Goal: Information Seeking & Learning: Learn about a topic

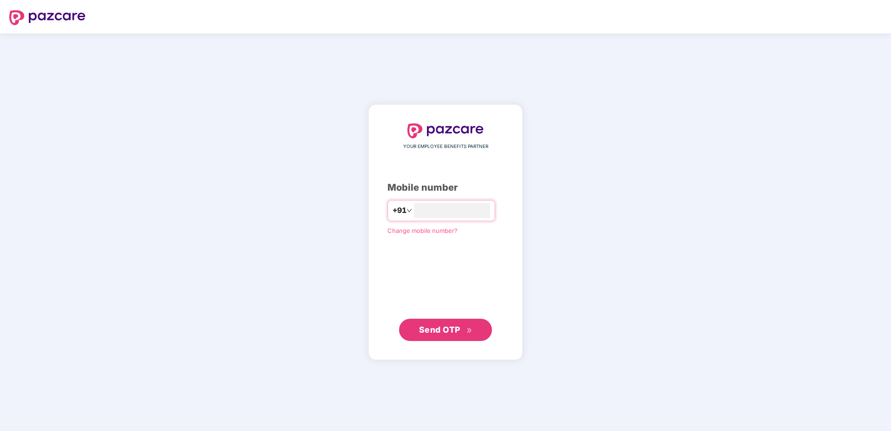
type input "**********"
click at [425, 329] on span "Send OTP" at bounding box center [439, 330] width 41 height 10
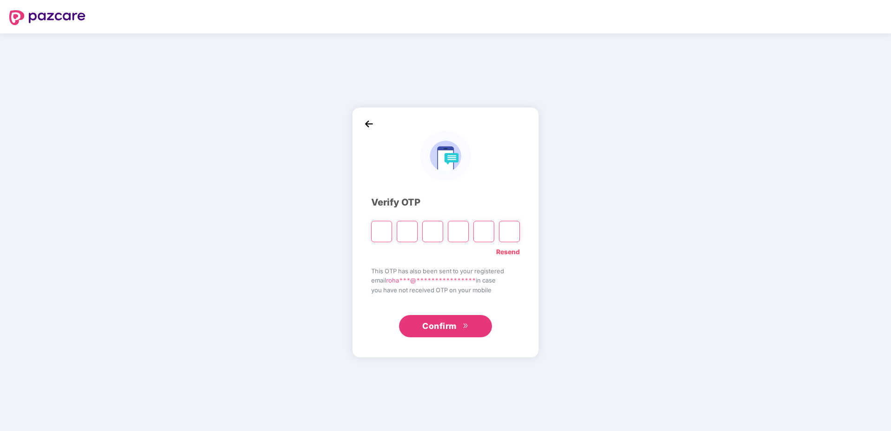
type input "*"
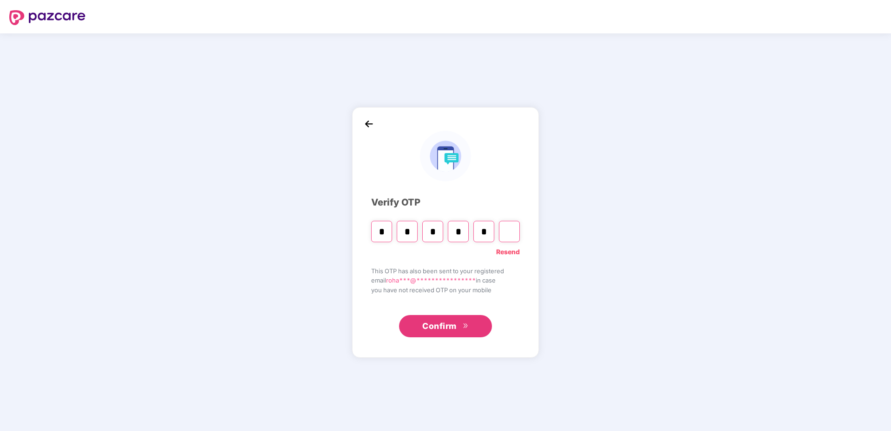
type input "*"
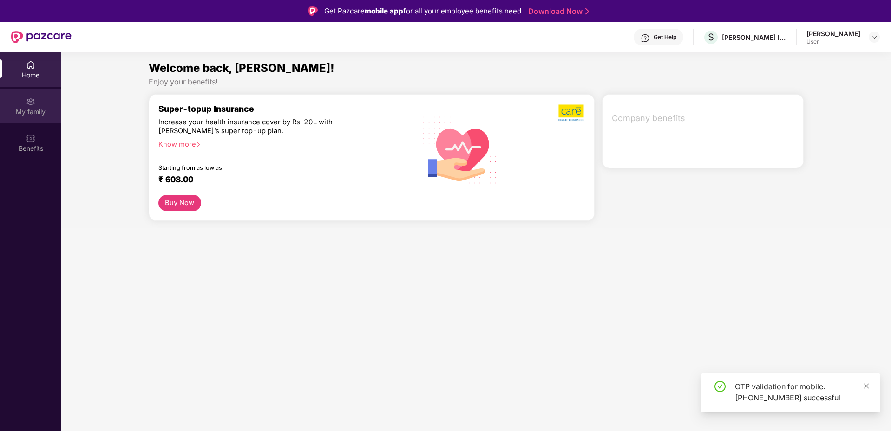
click at [37, 113] on div "My family" at bounding box center [30, 111] width 61 height 9
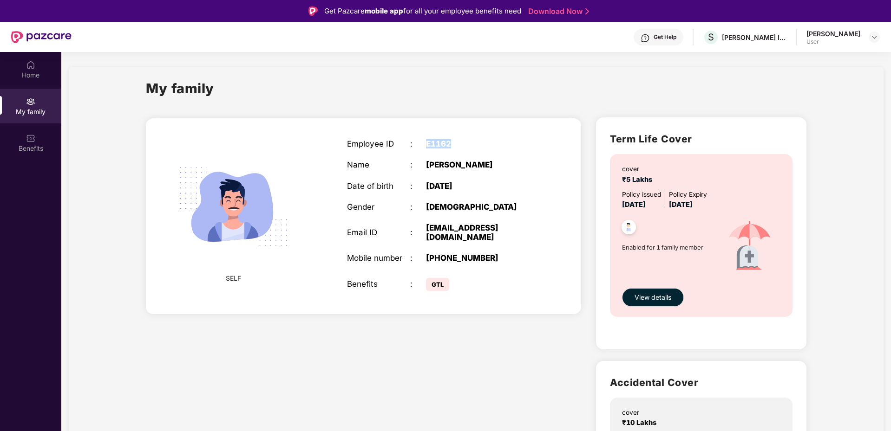
drag, startPoint x: 422, startPoint y: 141, endPoint x: 469, endPoint y: 139, distance: 46.9
click at [469, 139] on div "Employee ID : E1162 Name : [PERSON_NAME] Date of birth : [DEMOGRAPHIC_DATA] Gen…" at bounding box center [442, 216] width 208 height 177
click at [493, 155] on div "Employee ID : E1162 Name : [PERSON_NAME] Date of birth : [DEMOGRAPHIC_DATA] Gen…" at bounding box center [442, 216] width 208 height 177
click at [695, 265] on div "Enabled for 1 family member" at bounding box center [668, 247] width 93 height 73
click at [654, 300] on span "View details" at bounding box center [652, 298] width 37 height 10
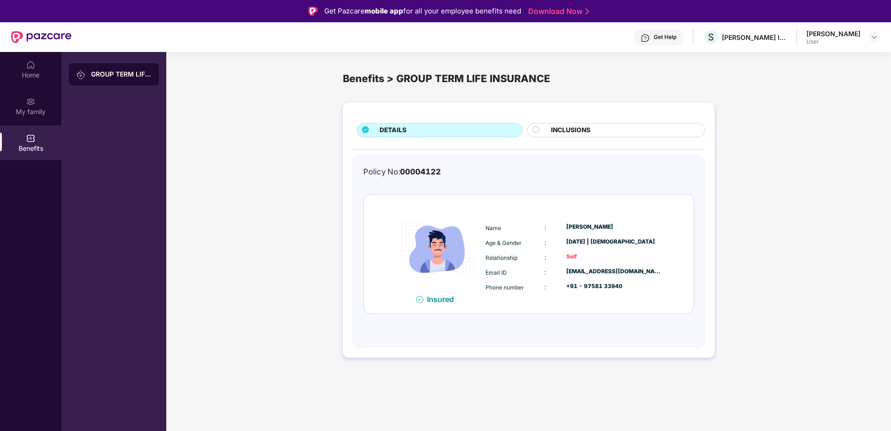
click at [602, 132] on div "INCLUSIONS" at bounding box center [623, 131] width 154 height 12
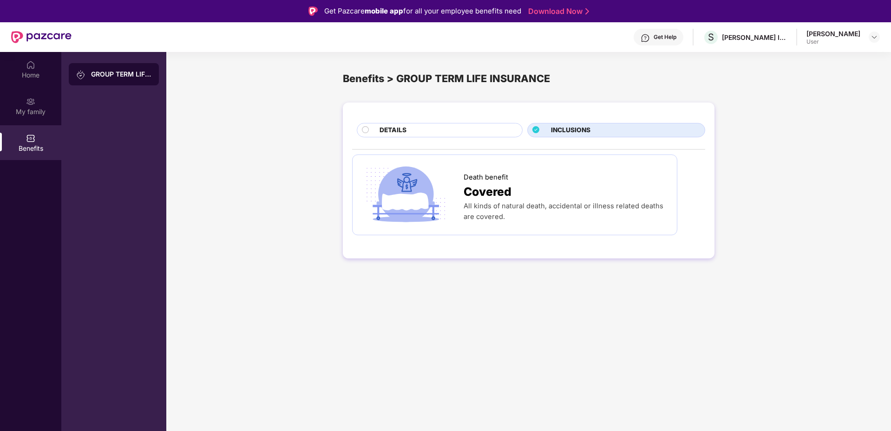
click at [461, 136] on div "DETAILS" at bounding box center [446, 131] width 143 height 12
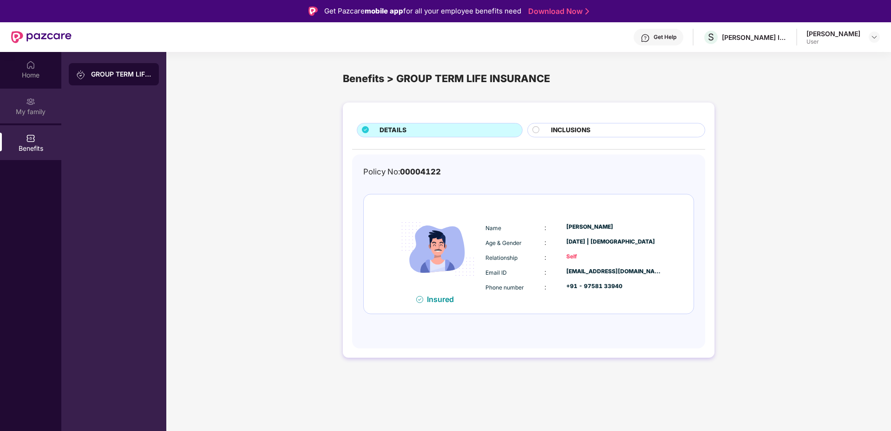
click at [33, 109] on div "My family" at bounding box center [30, 111] width 61 height 9
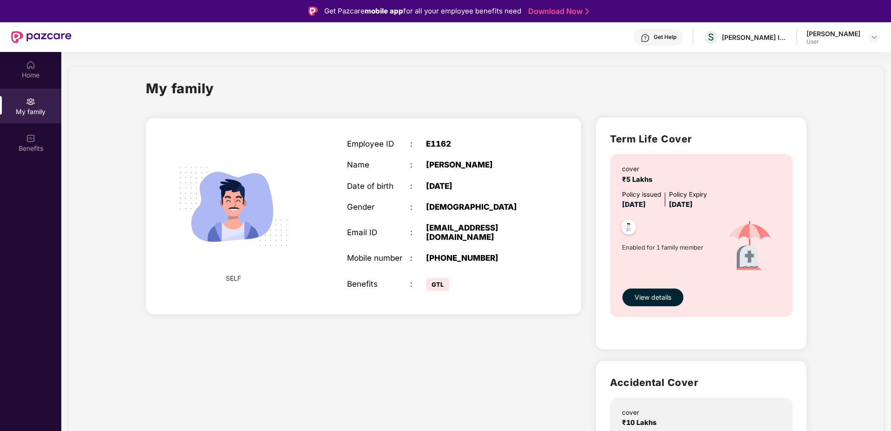
click at [662, 250] on span "Enabled for 1 family member" at bounding box center [668, 247] width 93 height 9
click at [628, 228] on img at bounding box center [628, 228] width 23 height 23
click at [20, 152] on div "Benefits" at bounding box center [30, 148] width 61 height 9
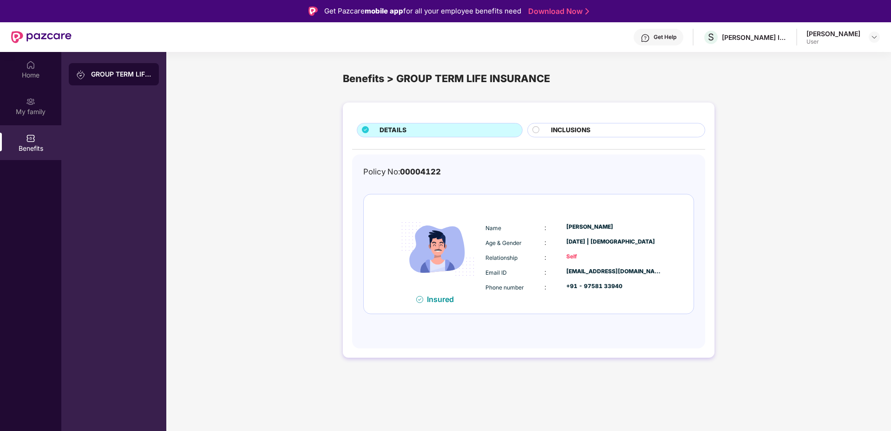
click at [155, 73] on div "GROUP TERM LIFE INSURANCE" at bounding box center [114, 74] width 90 height 22
click at [126, 72] on div "GROUP TERM LIFE INSURANCE" at bounding box center [121, 74] width 60 height 9
click at [35, 75] on div "Home" at bounding box center [30, 75] width 61 height 9
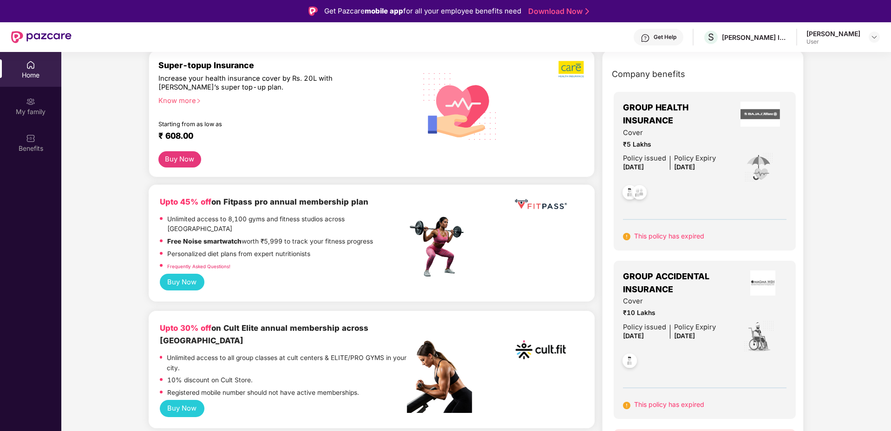
scroll to position [46, 0]
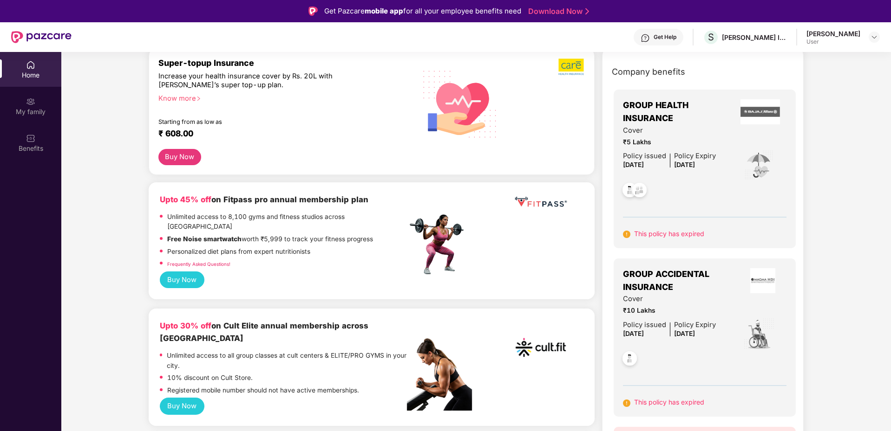
click at [245, 208] on div "Upto 45% off on Fitpass pro annual membership plan Unlimited access to 8,100 gy…" at bounding box center [283, 233] width 247 height 78
click at [184, 272] on button "Buy Now" at bounding box center [182, 280] width 45 height 17
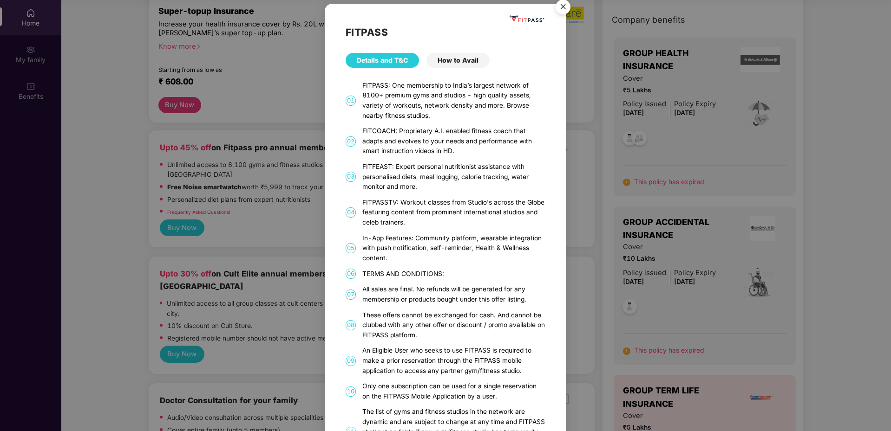
scroll to position [0, 0]
click at [75, 254] on div "FITPASS Details and T&C How to Avail 01 FITPASS: One membership to India’s larg…" at bounding box center [445, 215] width 891 height 431
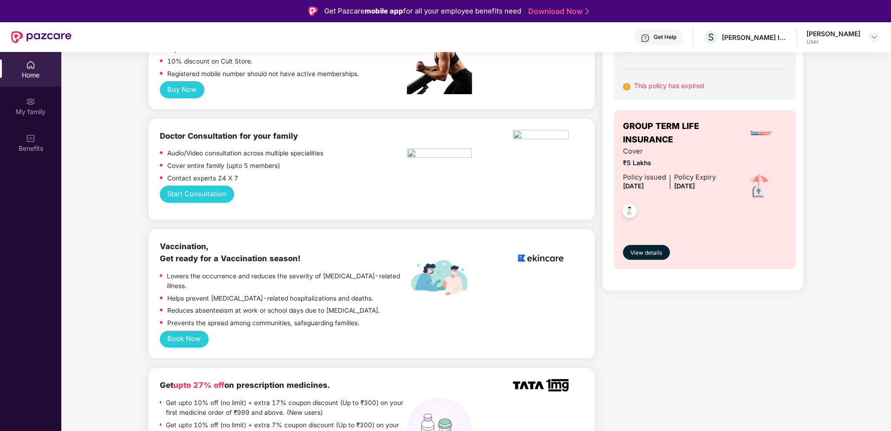
scroll to position [371, 0]
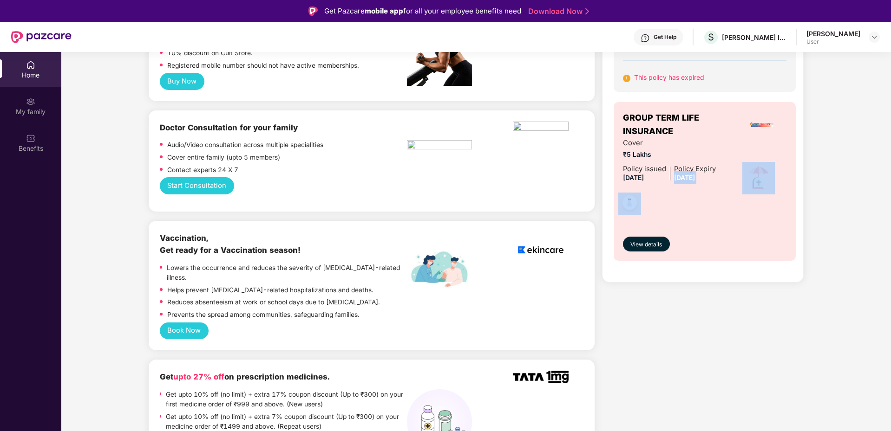
drag, startPoint x: 674, startPoint y: 177, endPoint x: 733, endPoint y: 176, distance: 59.0
click at [733, 176] on div "Cover ₹5 Lakhs Policy issued [DATE] Policy Expiry [DATE]" at bounding box center [705, 178] width 164 height 80
drag, startPoint x: 800, startPoint y: 326, endPoint x: 763, endPoint y: 318, distance: 37.6
click at [657, 247] on span "View details" at bounding box center [646, 245] width 32 height 9
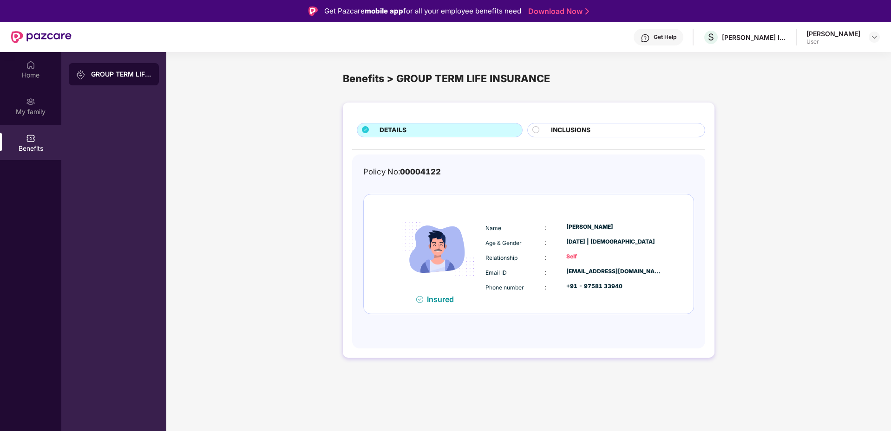
click at [619, 130] on div "INCLUSIONS" at bounding box center [623, 131] width 154 height 12
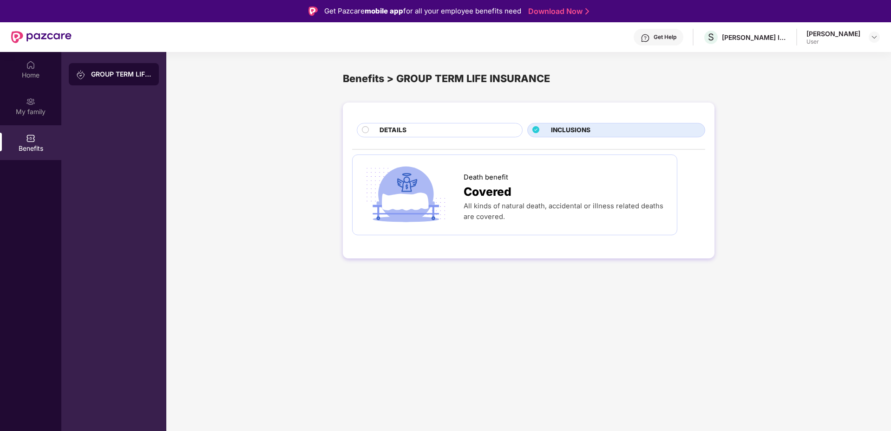
click at [430, 130] on div "DETAILS" at bounding box center [446, 131] width 143 height 12
